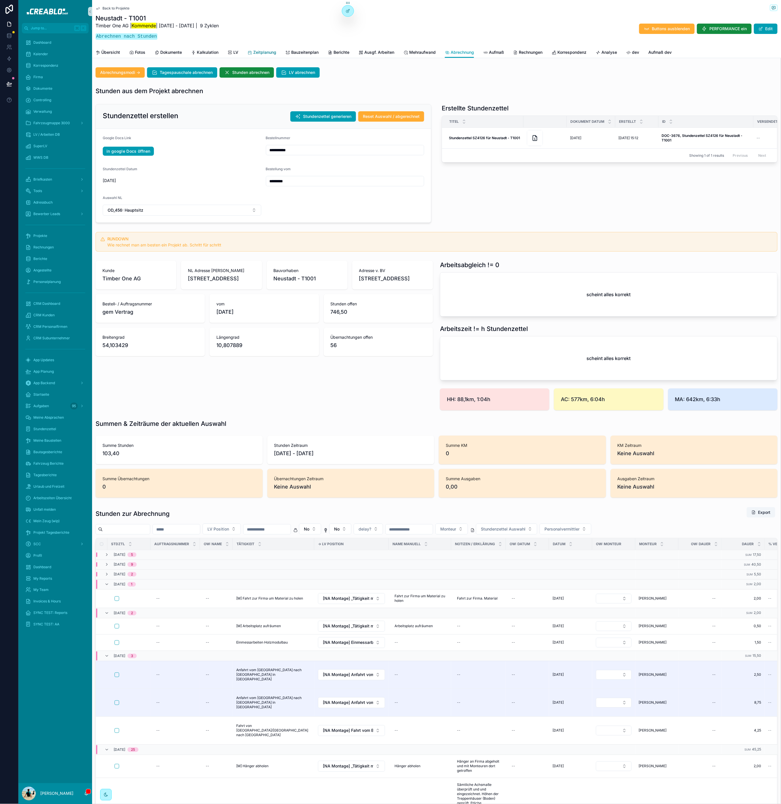
click at [276, 51] on span "Zeitplanung" at bounding box center [264, 52] width 23 height 6
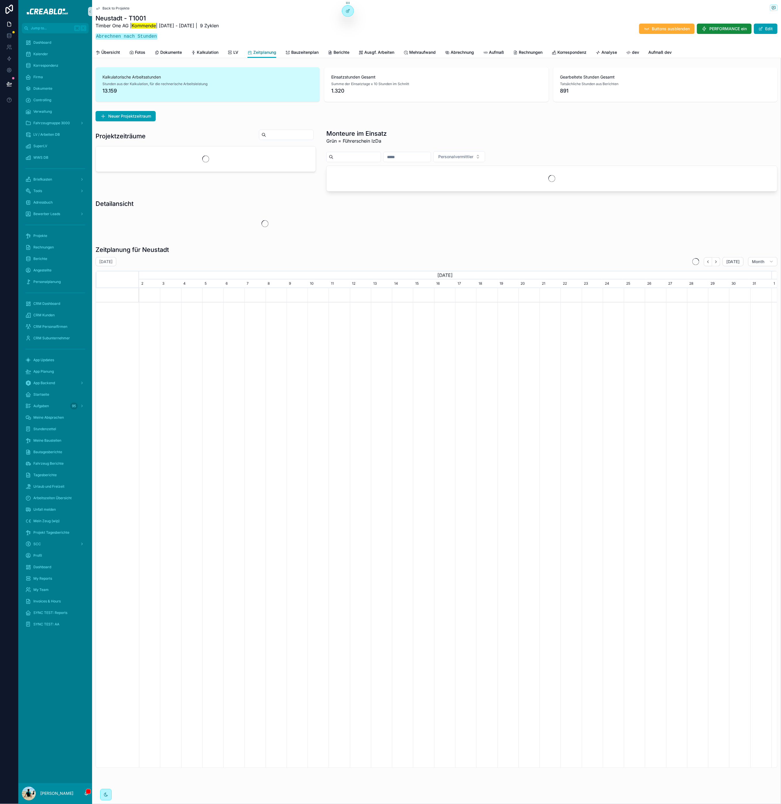
scroll to position [0, 632]
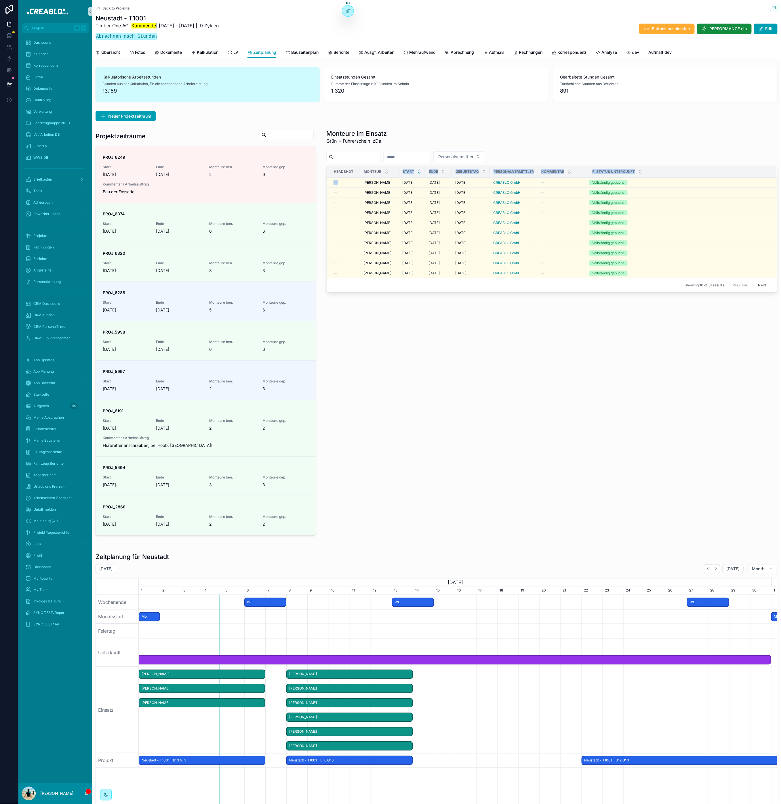
drag, startPoint x: 360, startPoint y: 179, endPoint x: 382, endPoint y: 145, distance: 41.3
click at [382, 173] on table "Headshot Monteur Start Ende Geburtstag Personalvermittler Kommentar F: Status U…" at bounding box center [551, 222] width 450 height 112
drag, startPoint x: 388, startPoint y: 132, endPoint x: 388, endPoint y: 135, distance: 3.2
click at [388, 133] on div "Monteure im Einsatz Grün = Führerschein IzDa" at bounding box center [551, 138] width 451 height 18
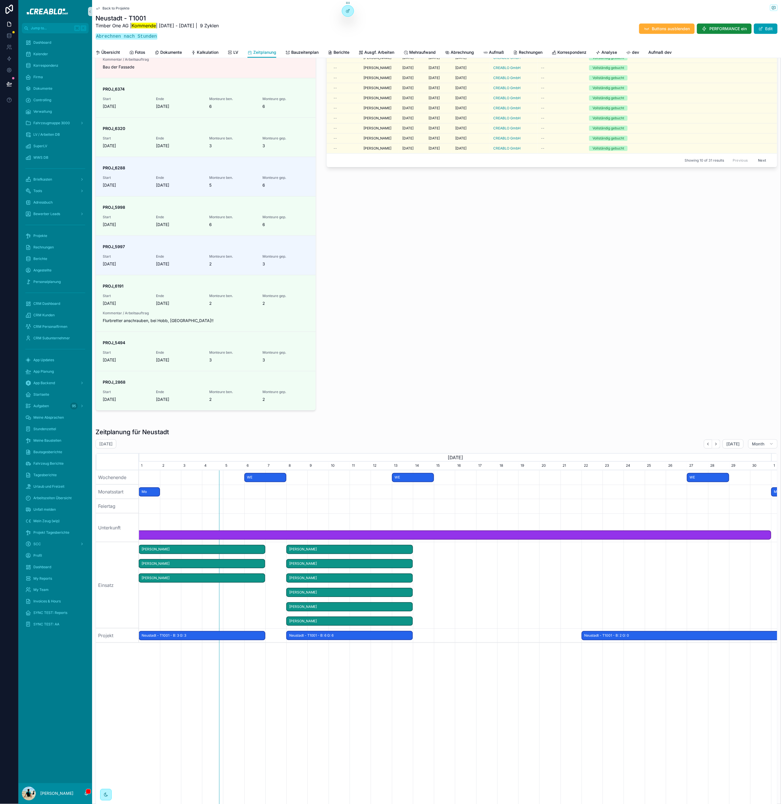
scroll to position [128, 0]
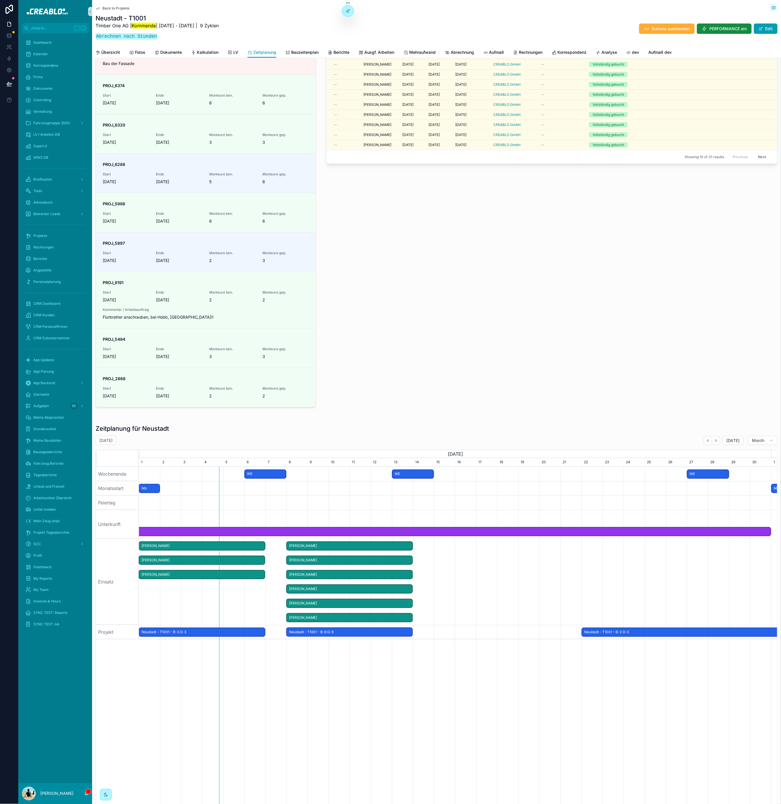
click at [112, 9] on span "Back to Projekte" at bounding box center [115, 8] width 27 height 5
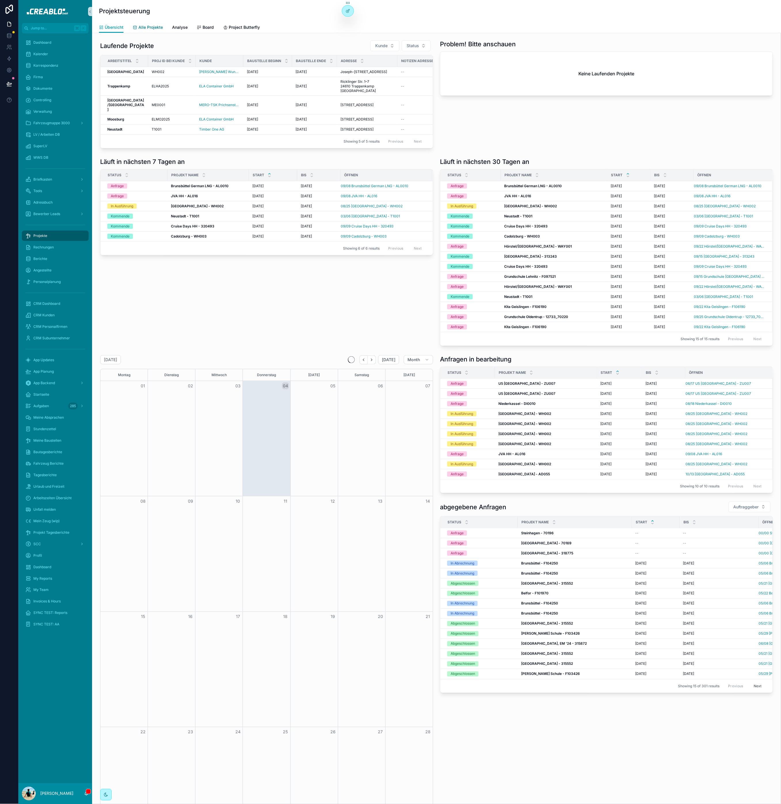
click at [140, 25] on span "Alle Projekte" at bounding box center [150, 27] width 24 height 6
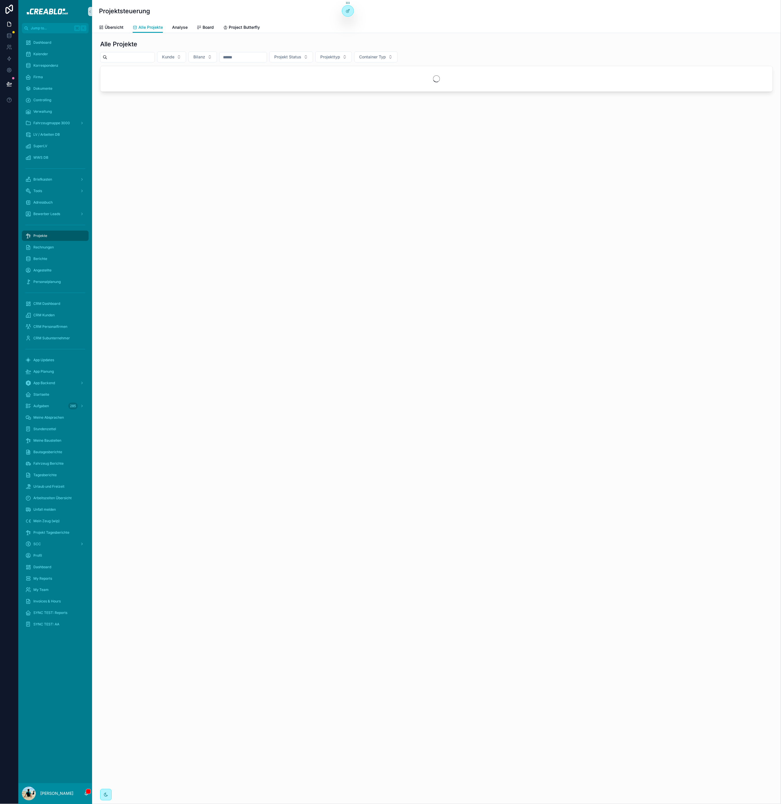
click at [148, 57] on input "scrollable content" at bounding box center [130, 57] width 47 height 8
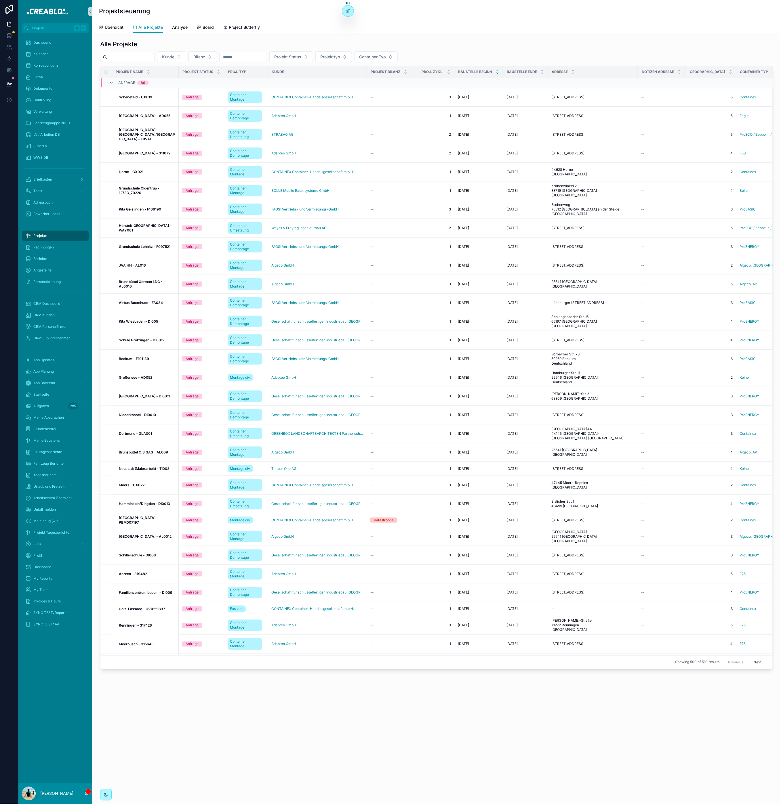
click at [147, 58] on input "scrollable content" at bounding box center [130, 57] width 47 height 8
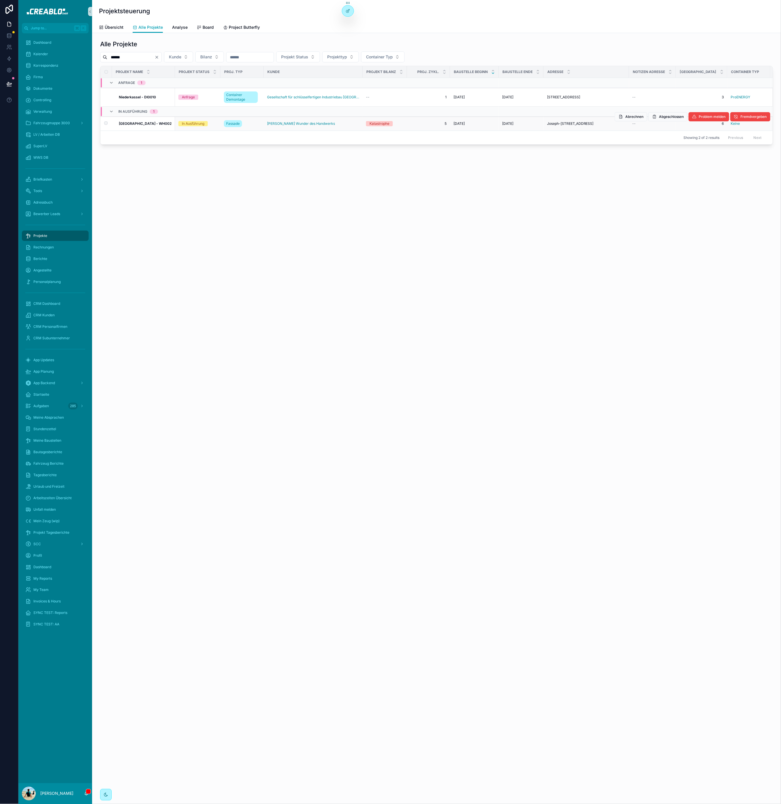
type input "******"
click at [142, 126] on strong "[GEOGRAPHIC_DATA] - WH002" at bounding box center [145, 123] width 53 height 4
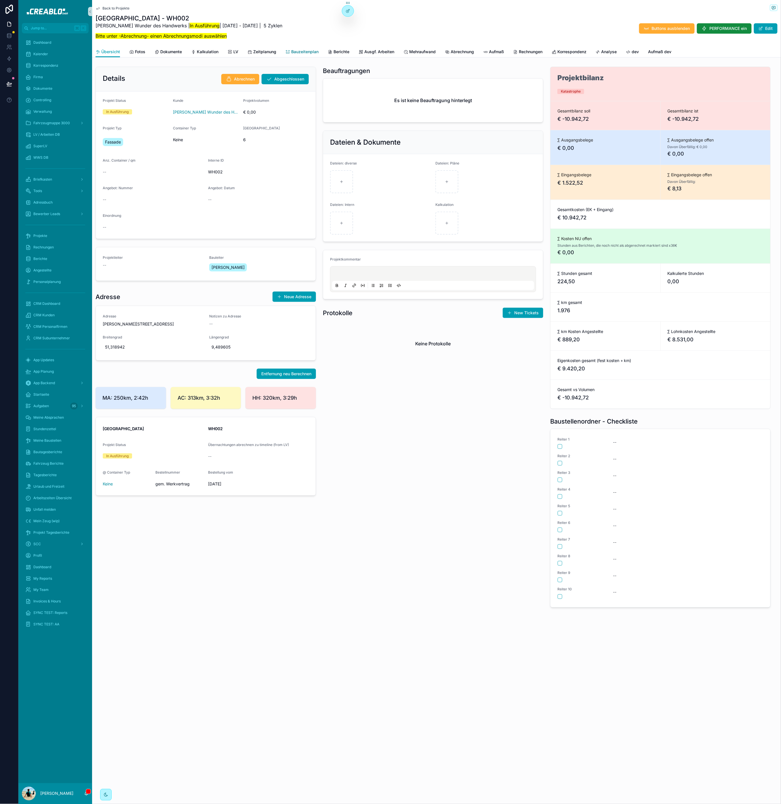
click at [314, 53] on span "Bauzeitenplan" at bounding box center [304, 52] width 27 height 6
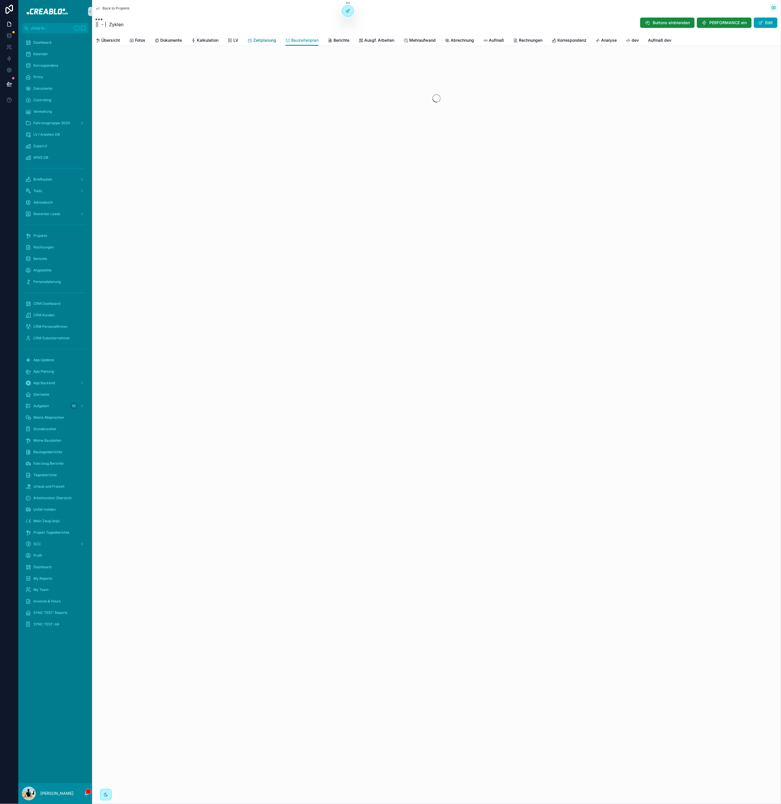
click at [265, 41] on span "Zeitplanung" at bounding box center [264, 40] width 23 height 6
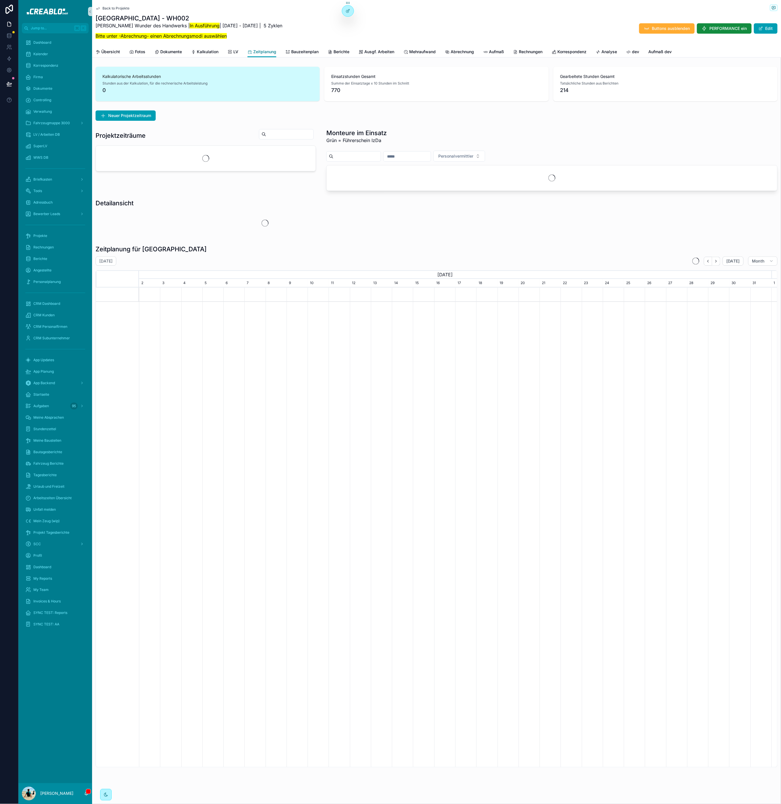
scroll to position [0, 632]
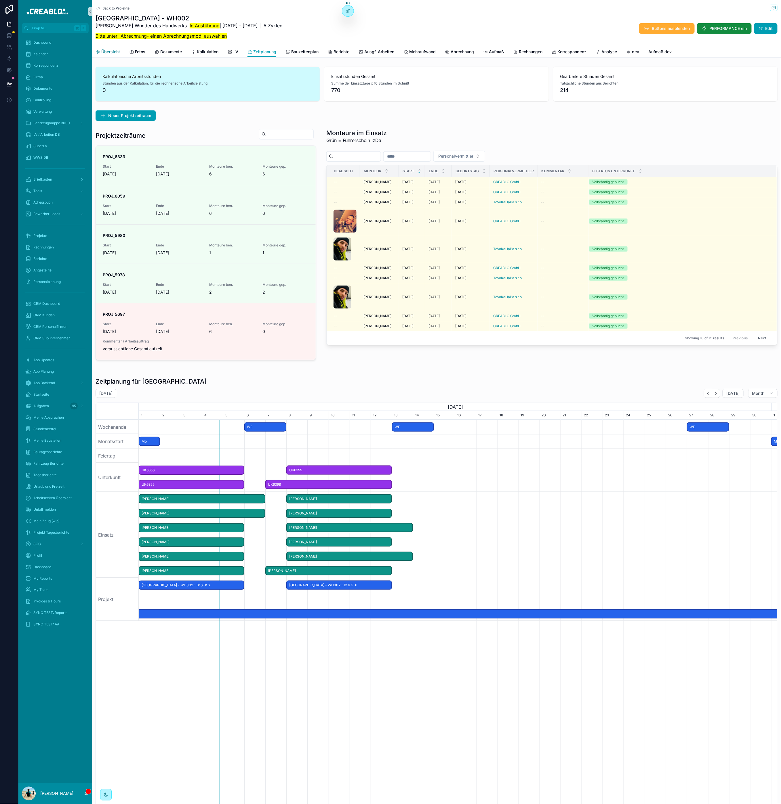
click at [118, 51] on span "Übersicht" at bounding box center [110, 52] width 19 height 6
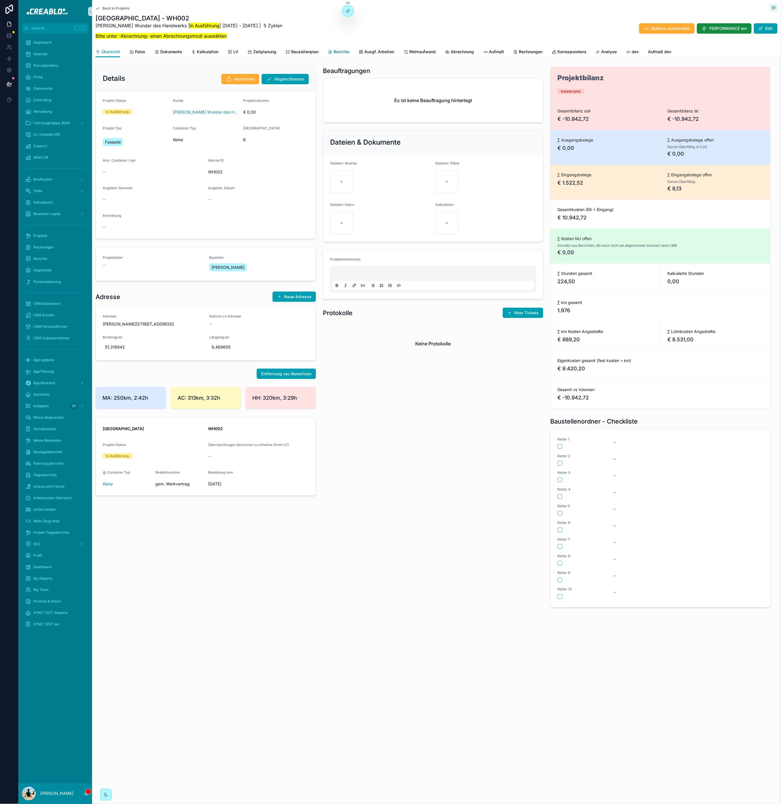
click at [334, 51] on span "Berichte" at bounding box center [341, 52] width 16 height 6
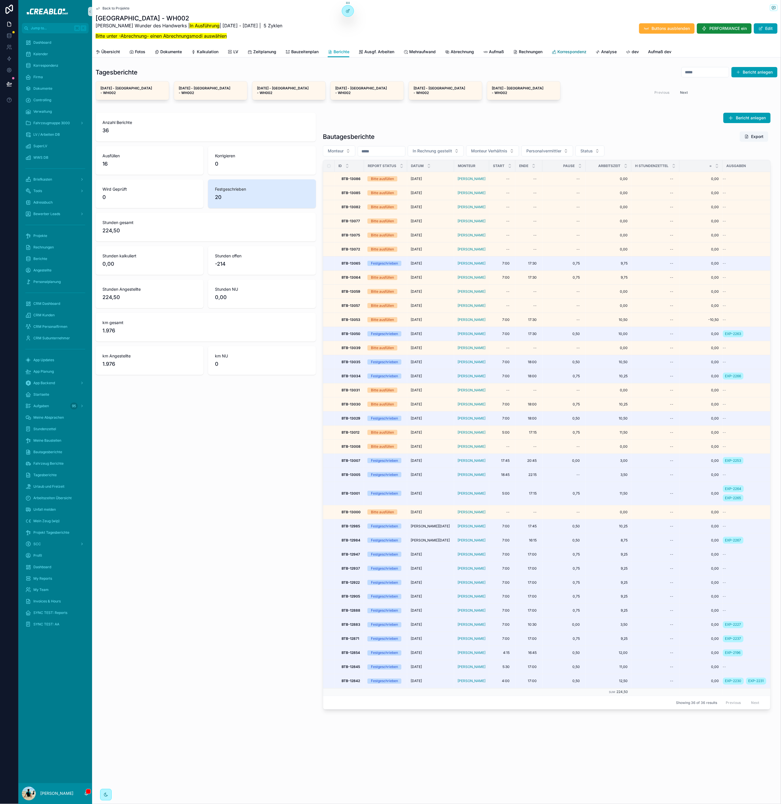
click at [563, 53] on span "Korrespondenz" at bounding box center [571, 52] width 29 height 6
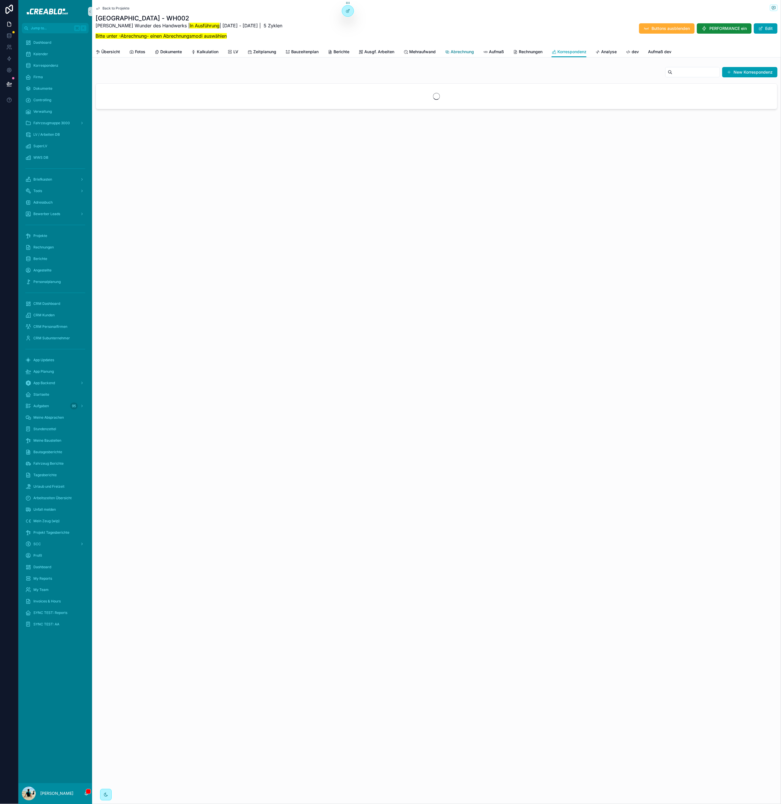
click at [472, 52] on span "Abrechnung" at bounding box center [461, 52] width 23 height 6
click at [267, 34] on p "Bitte unter -Abrechnung- einen Abrechnungsmodi auswählen" at bounding box center [188, 35] width 187 height 7
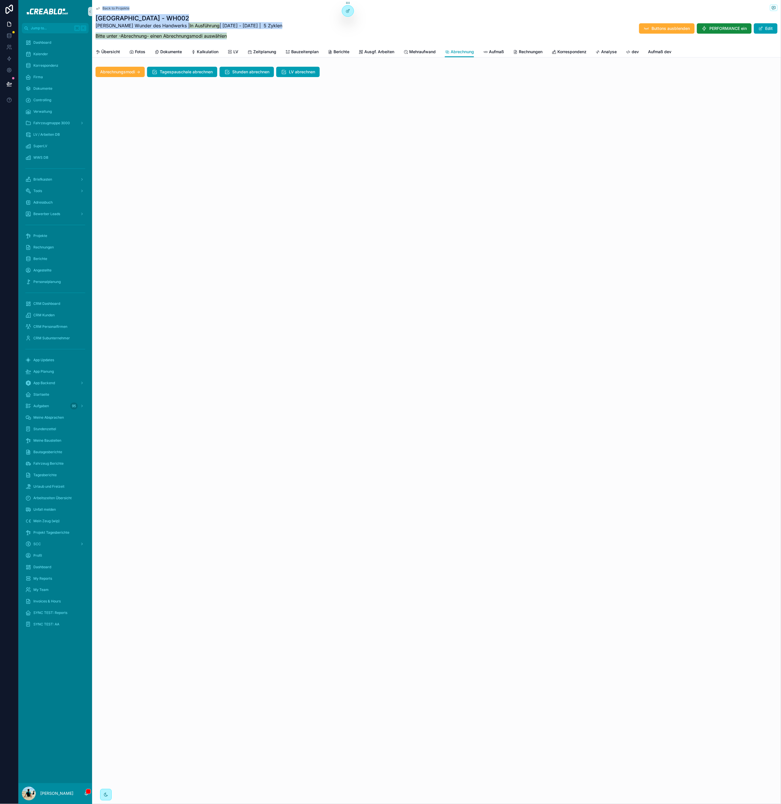
drag, startPoint x: 246, startPoint y: 36, endPoint x: 134, endPoint y: 7, distance: 115.3
click at [93, 4] on div "Back to Projekte Kassel - WH002 [PERSON_NAME] Wunder des Handwerks | In Ausführ…" at bounding box center [436, 29] width 689 height 58
click at [135, 7] on div "Back to Projekte" at bounding box center [436, 8] width 682 height 7
drag, startPoint x: 246, startPoint y: 36, endPoint x: 101, endPoint y: 5, distance: 148.0
click at [97, 3] on div "Back to Projekte Kassel - WH002 [PERSON_NAME] Wunder des Handwerks | In Ausführ…" at bounding box center [436, 23] width 682 height 46
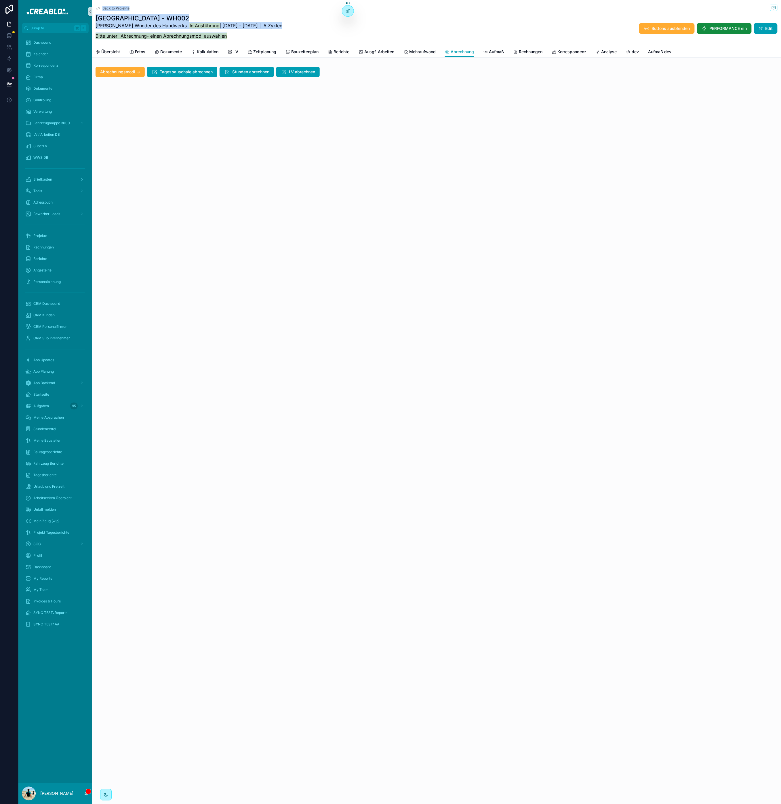
click at [167, 14] on h1 "[GEOGRAPHIC_DATA] - WH002" at bounding box center [188, 18] width 187 height 8
click at [235, 74] on span "Stunden abrechnen" at bounding box center [250, 72] width 37 height 6
click at [502, 52] on span "Aufmaß" at bounding box center [496, 52] width 15 height 6
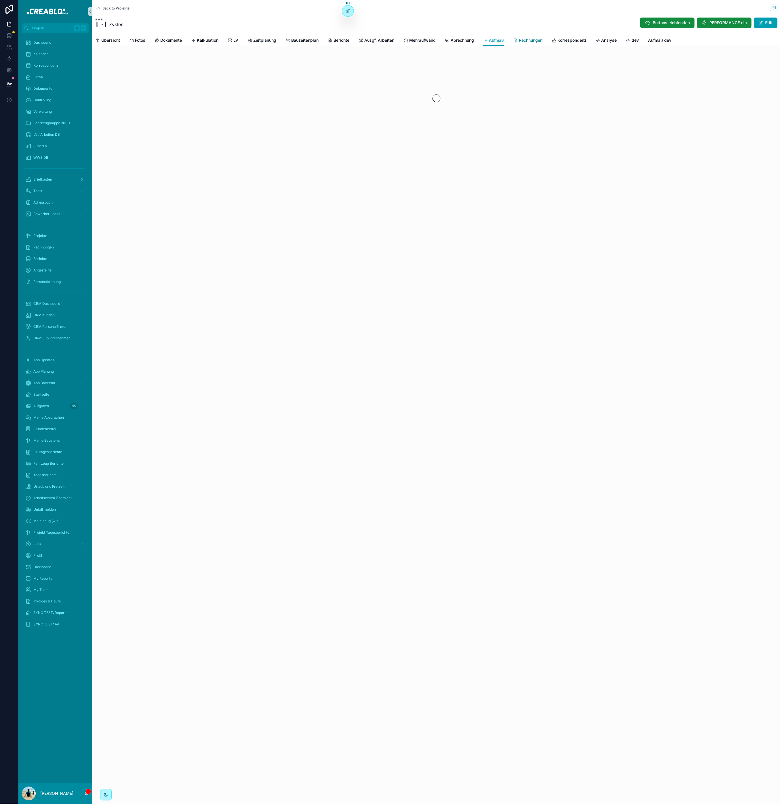
click at [528, 41] on span "Rechnungen" at bounding box center [531, 40] width 24 height 6
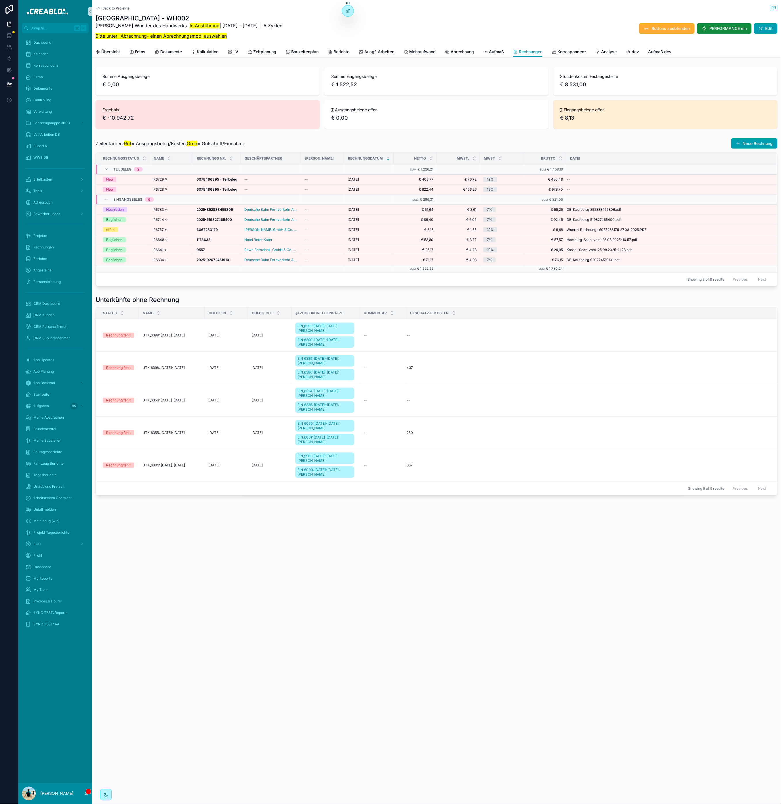
click at [121, 54] on div "Übersicht Fotos Dokumente Kalkulation LV Zeitplanung Bauzeitenplan Berichte Aus…" at bounding box center [436, 51] width 682 height 11
click at [115, 53] on span "Übersicht" at bounding box center [110, 52] width 19 height 6
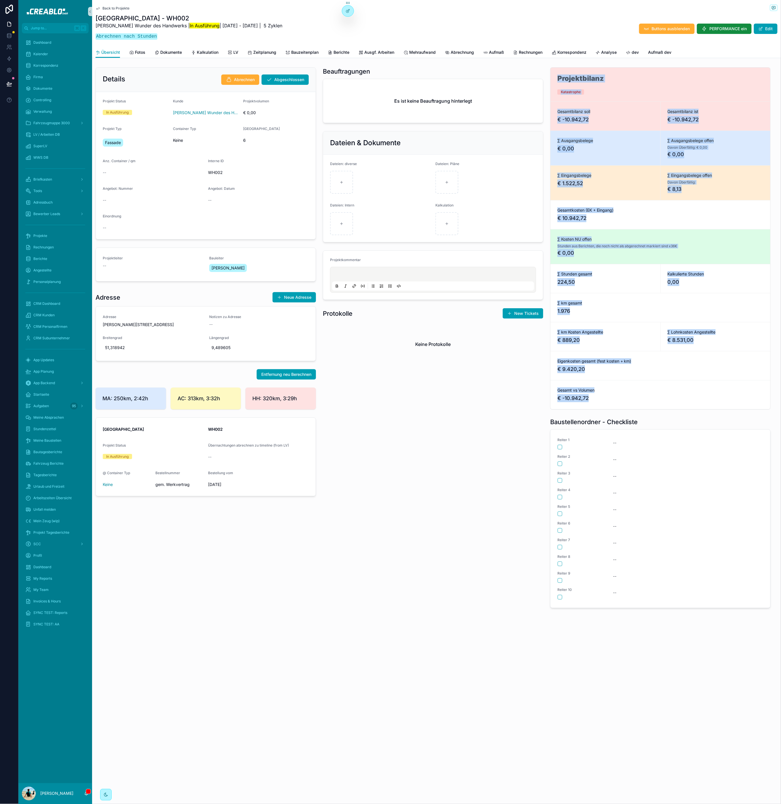
drag, startPoint x: 556, startPoint y: 75, endPoint x: 615, endPoint y: 399, distance: 329.2
click at [615, 399] on div "Projektbilanz Katastrophe Gesamtbilanz soll € -10.942,72 Gesamtbilanz ist € -10…" at bounding box center [660, 238] width 220 height 343
click at [615, 398] on span "€ -10.942,72" at bounding box center [660, 398] width 206 height 8
drag, startPoint x: 702, startPoint y: 400, endPoint x: 560, endPoint y: 78, distance: 352.1
click at [560, 78] on div "Projektbilanz Katastrophe Gesamtbilanz soll € -10.942,72 Gesamtbilanz ist € -10…" at bounding box center [660, 238] width 220 height 343
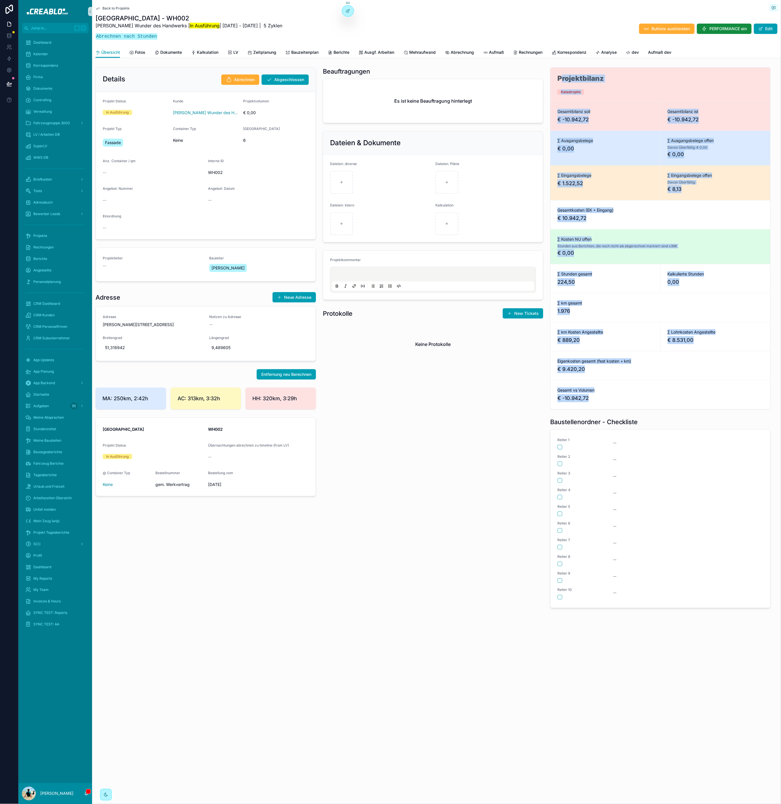
click at [560, 78] on h1 "Projektbilanz" at bounding box center [580, 78] width 46 height 7
drag, startPoint x: 557, startPoint y: 73, endPoint x: 655, endPoint y: 403, distance: 344.2
click at [655, 405] on div "Projektbilanz Katastrophe Gesamtbilanz soll € -10.942,72 Gesamtbilanz ist € -10…" at bounding box center [660, 238] width 220 height 343
drag, startPoint x: 655, startPoint y: 403, endPoint x: 640, endPoint y: 355, distance: 50.6
click at [655, 403] on div "Gesamt vs Volumen € -10.942,72" at bounding box center [660, 394] width 220 height 29
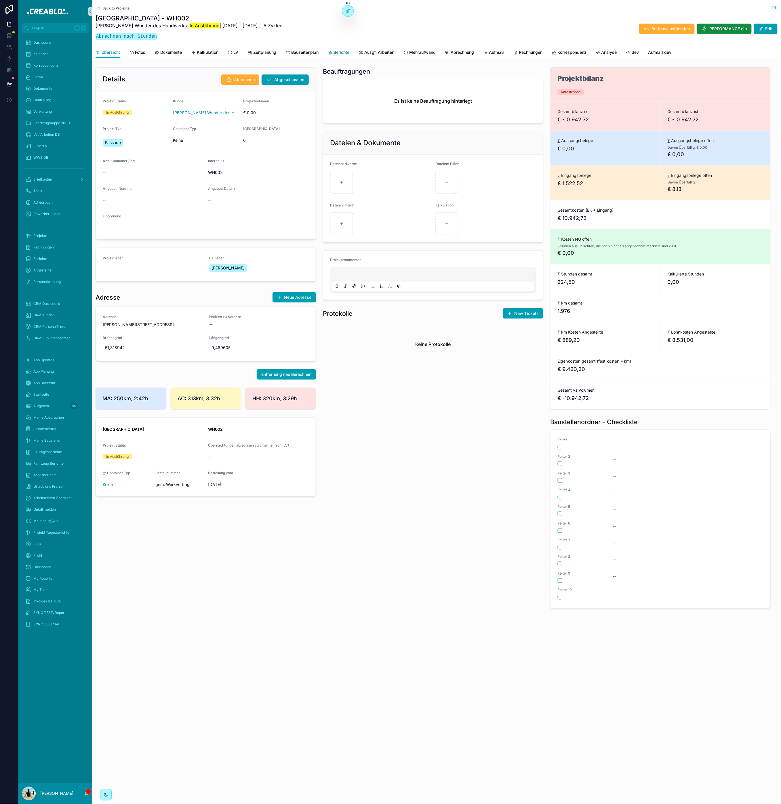
click at [342, 50] on span "Berichte" at bounding box center [341, 52] width 16 height 6
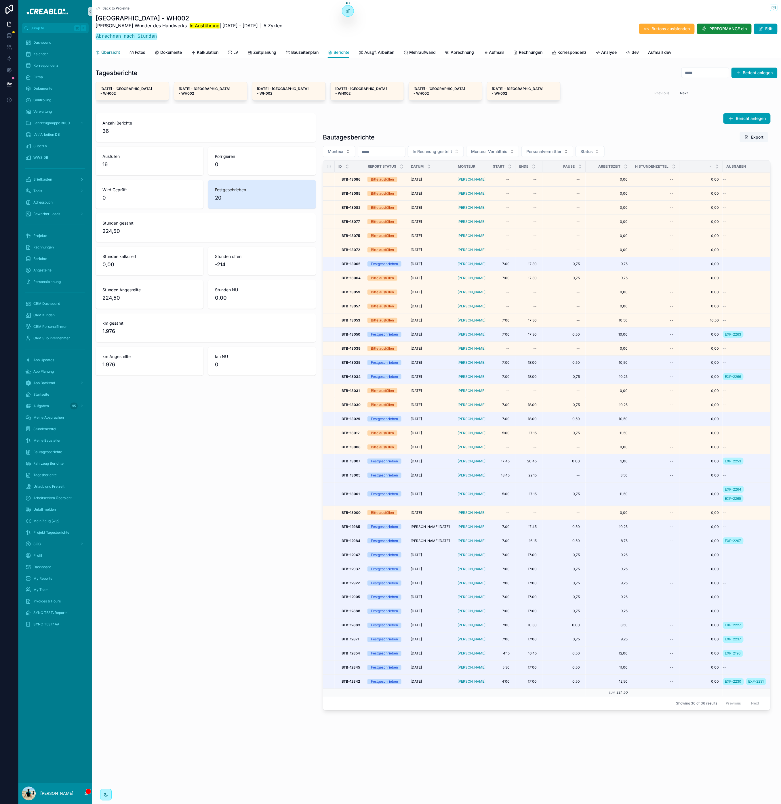
click at [112, 48] on link "Übersicht" at bounding box center [107, 53] width 24 height 12
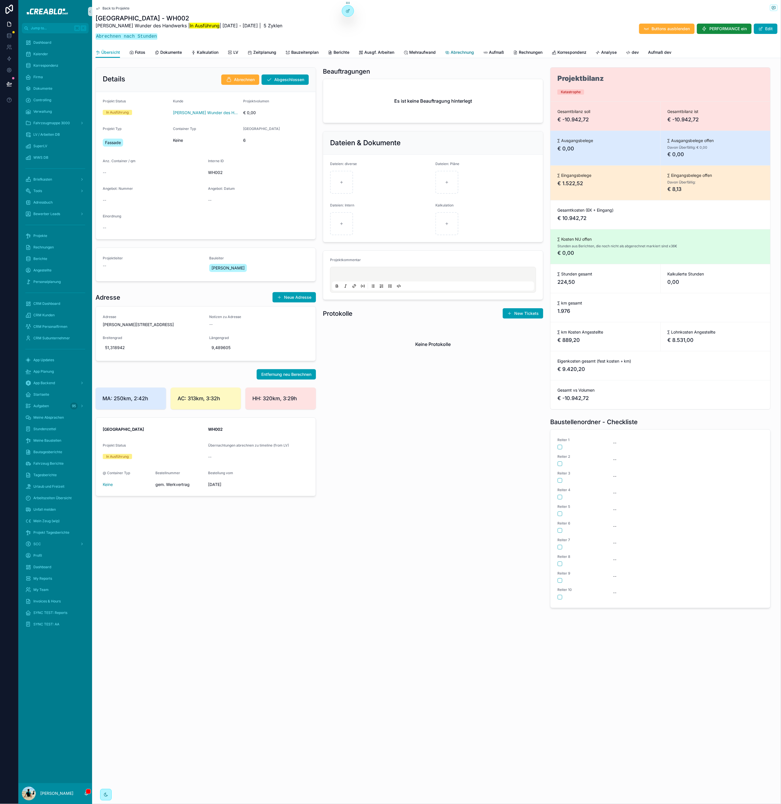
click at [470, 53] on span "Abrechnung" at bounding box center [461, 52] width 23 height 6
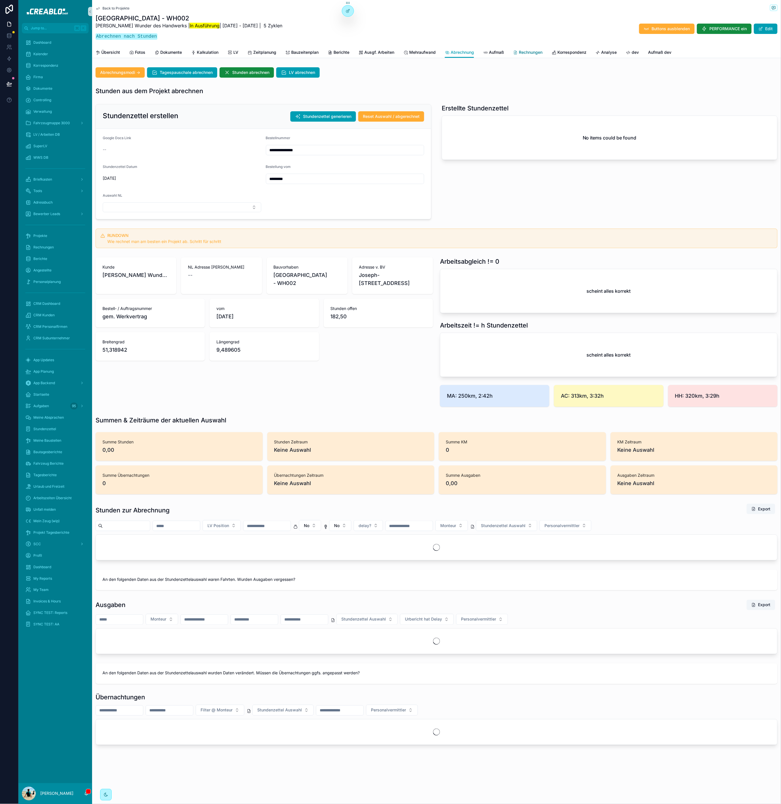
click at [525, 54] on span "Rechnungen" at bounding box center [531, 52] width 24 height 6
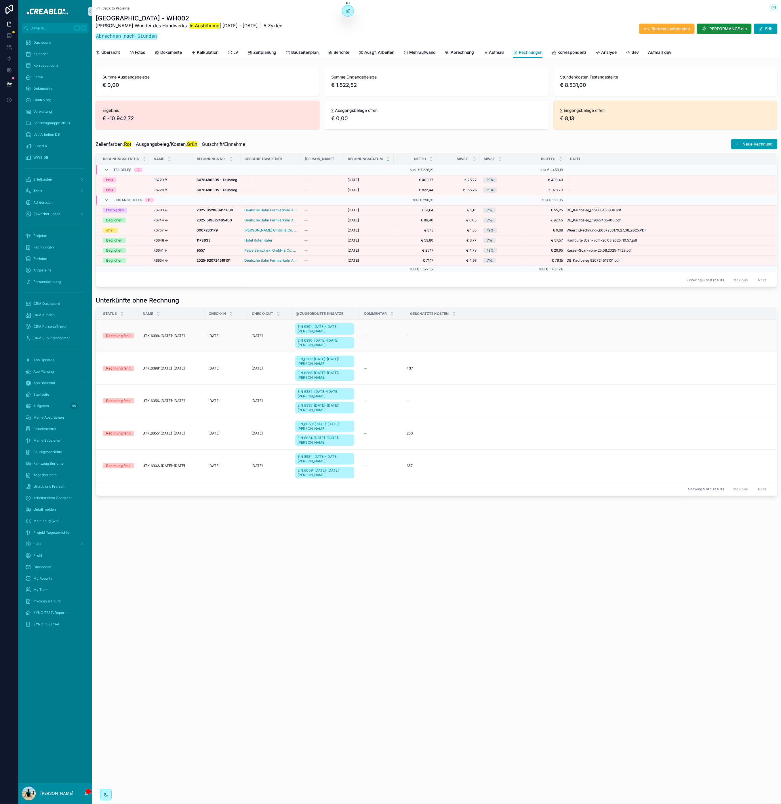
drag, startPoint x: 520, startPoint y: 526, endPoint x: 240, endPoint y: 332, distance: 340.6
click at [242, 340] on div "Back to Projekte Kassel - WH002 [PERSON_NAME] Wunder des Handwerks | In Ausführ…" at bounding box center [436, 402] width 689 height 804
click at [225, 288] on div "Zeilenfarben: Rot = Ausgangsbeleg/Kosten, Grün = Gutschrift/Einnahme Neue Rechn…" at bounding box center [436, 212] width 689 height 153
drag, startPoint x: 96, startPoint y: 300, endPoint x: 263, endPoint y: 299, distance: 166.8
click at [323, 314] on div "Unterkünfte ohne Rechnung Status Name Check-In Check-Out @ Zugeordnete Einsätze…" at bounding box center [436, 396] width 682 height 200
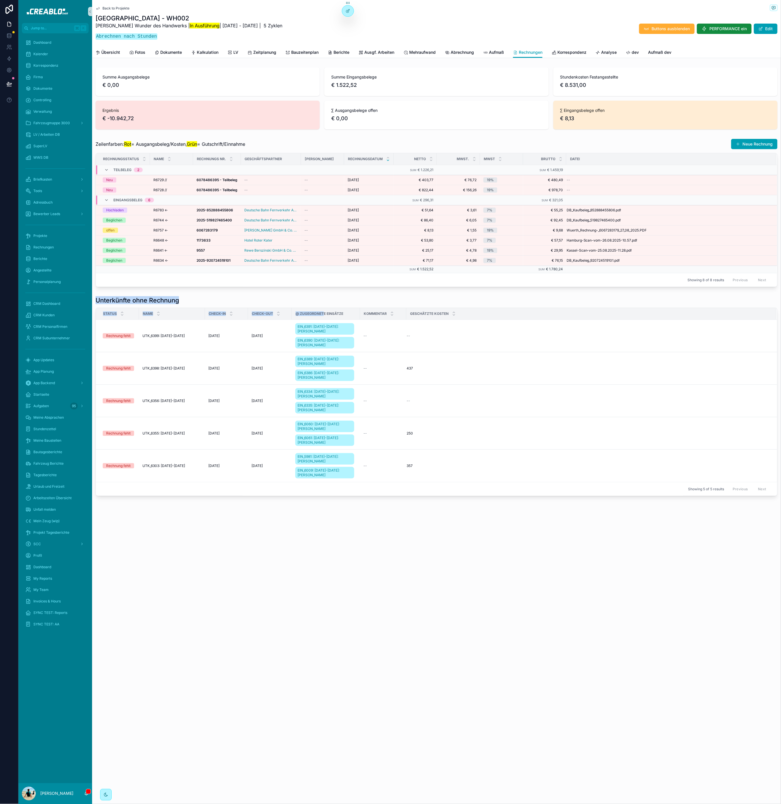
click at [249, 296] on div "Unterkünfte ohne Rechnung Status Name Check-In Check-Out @ Zugeordnete Einsätze…" at bounding box center [436, 396] width 689 height 204
click at [147, 302] on h1 "Unterkünfte ohne Rechnung" at bounding box center [136, 300] width 83 height 8
click at [211, 300] on div "Unterkünfte ohne Rechnung" at bounding box center [436, 300] width 682 height 8
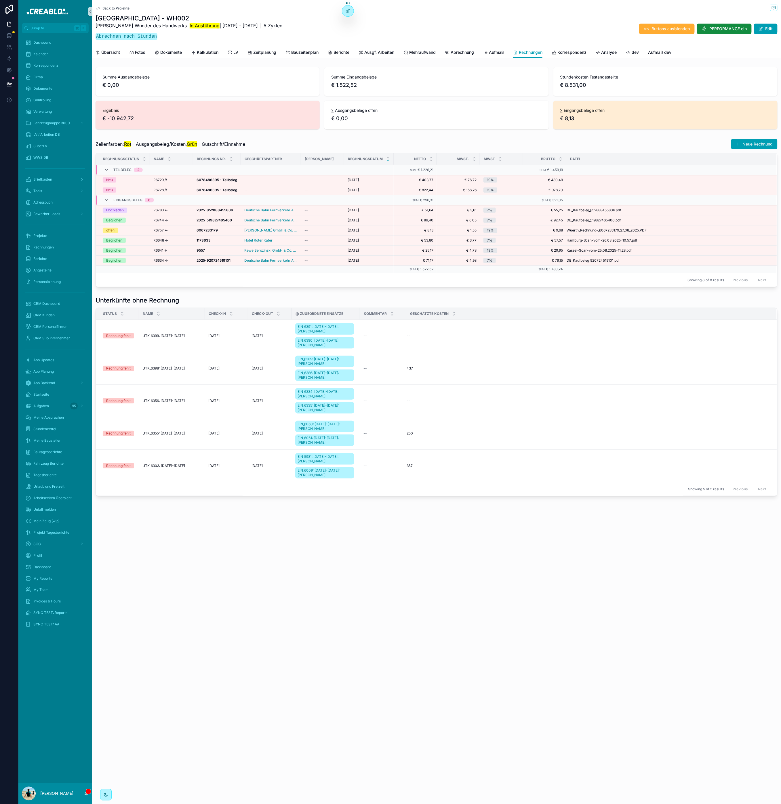
click at [160, 301] on h1 "Unterkünfte ohne Rechnung" at bounding box center [136, 300] width 83 height 8
click at [188, 299] on div "Unterkünfte ohne Rechnung" at bounding box center [436, 300] width 682 height 8
